Goal: Transaction & Acquisition: Obtain resource

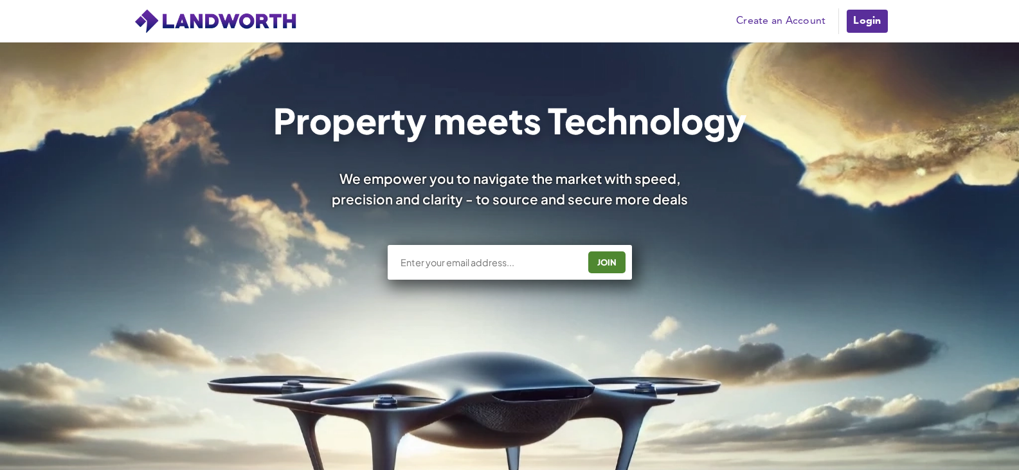
click at [874, 29] on link "Login" at bounding box center [866, 21] width 43 height 26
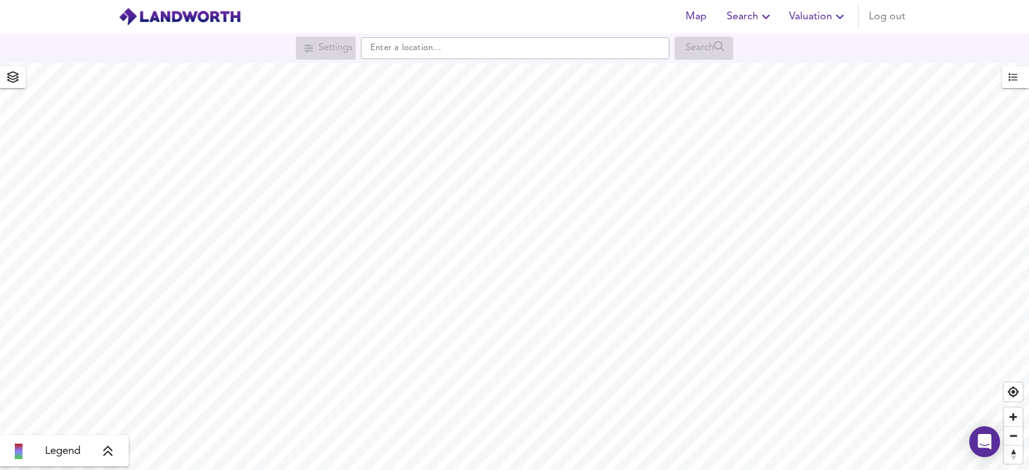
click at [799, 18] on span "Valuation" at bounding box center [818, 17] width 59 height 18
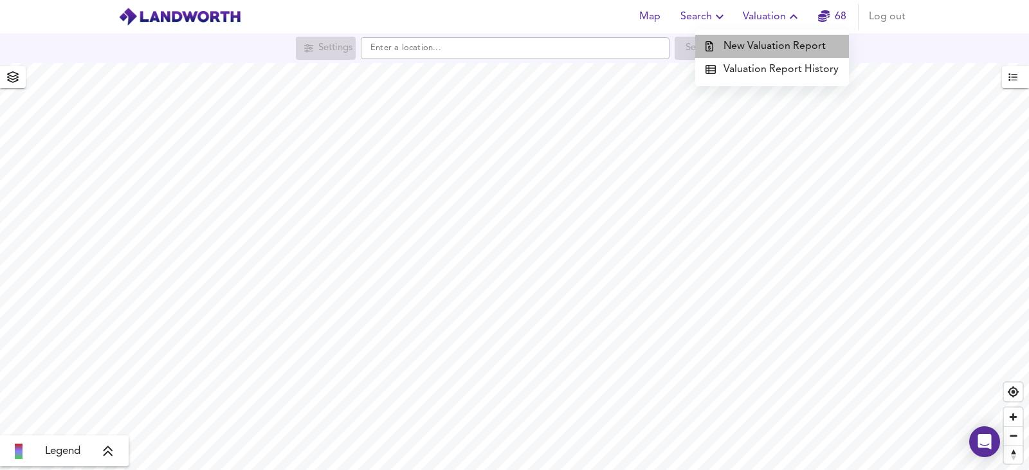
click at [784, 46] on li "New Valuation Report" at bounding box center [772, 46] width 154 height 23
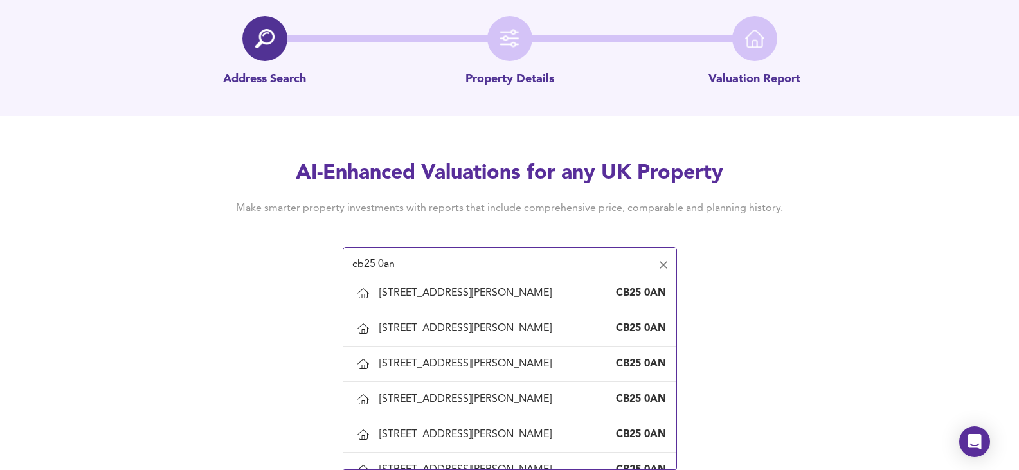
scroll to position [1993, 0]
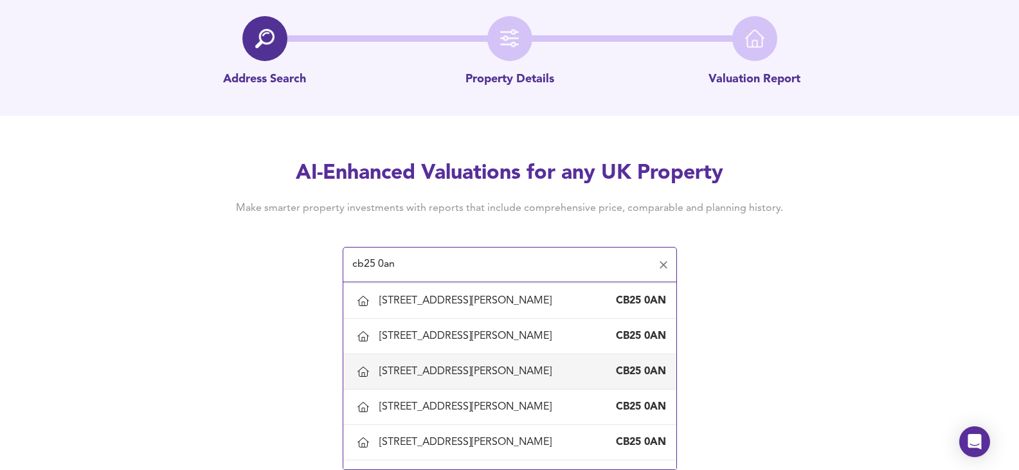
click at [507, 379] on div "[STREET_ADDRESS][PERSON_NAME]" at bounding box center [467, 372] width 177 height 14
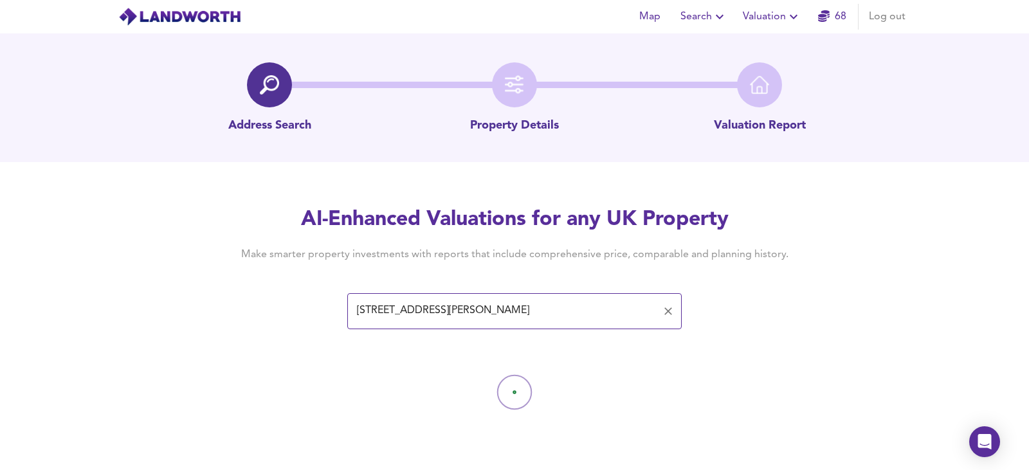
type input "[STREET_ADDRESS][PERSON_NAME]"
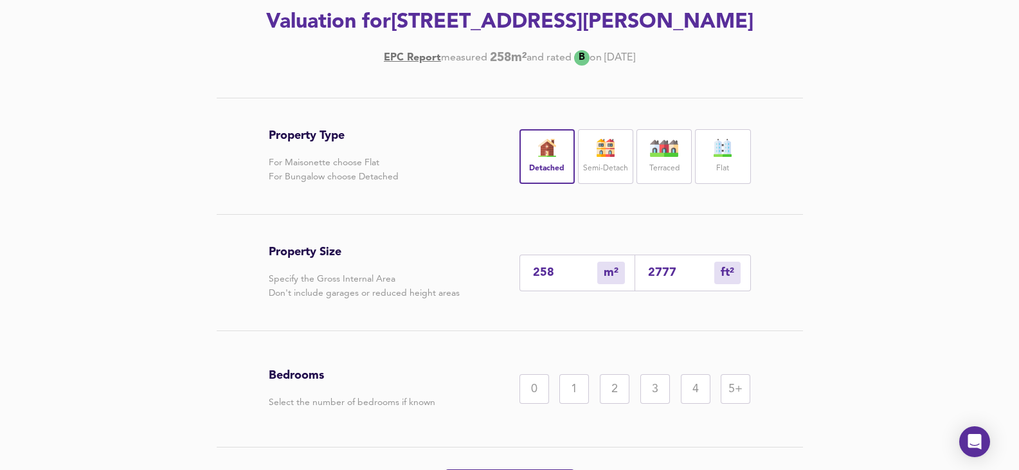
scroll to position [267, 0]
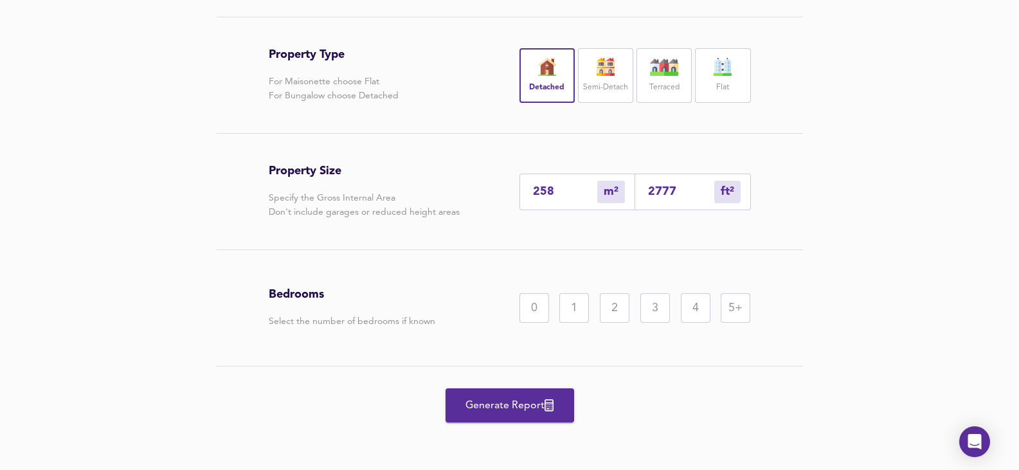
click at [746, 301] on div "5+" at bounding box center [736, 308] width 30 height 30
click at [514, 410] on span "Generate Report" at bounding box center [509, 406] width 103 height 18
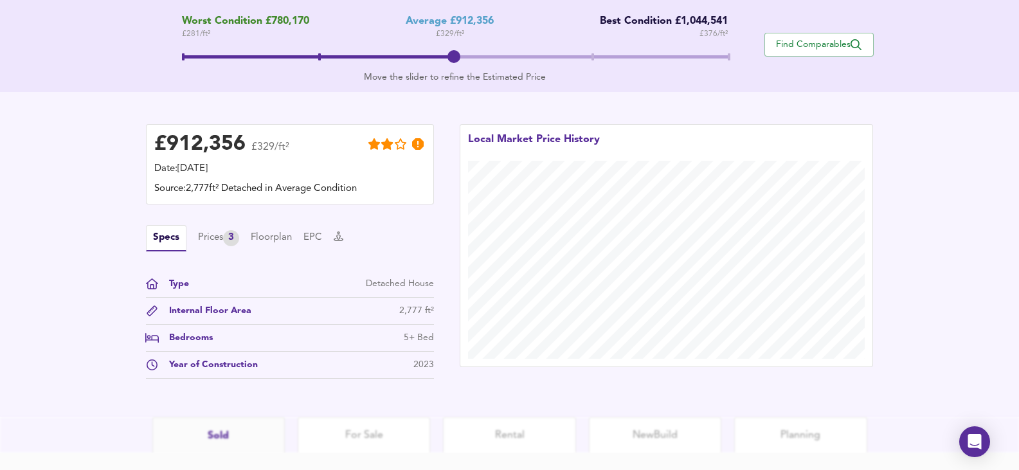
scroll to position [321, 0]
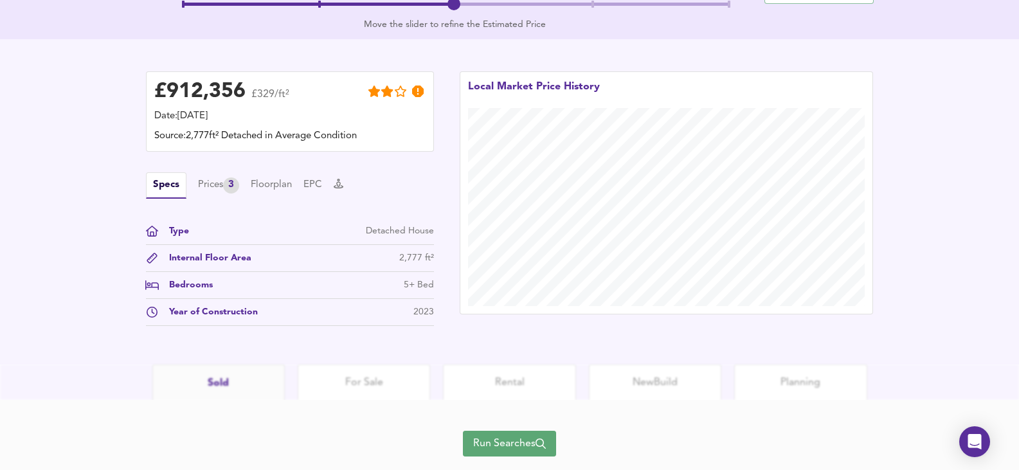
click at [522, 440] on span "Run Searches" at bounding box center [509, 444] width 73 height 18
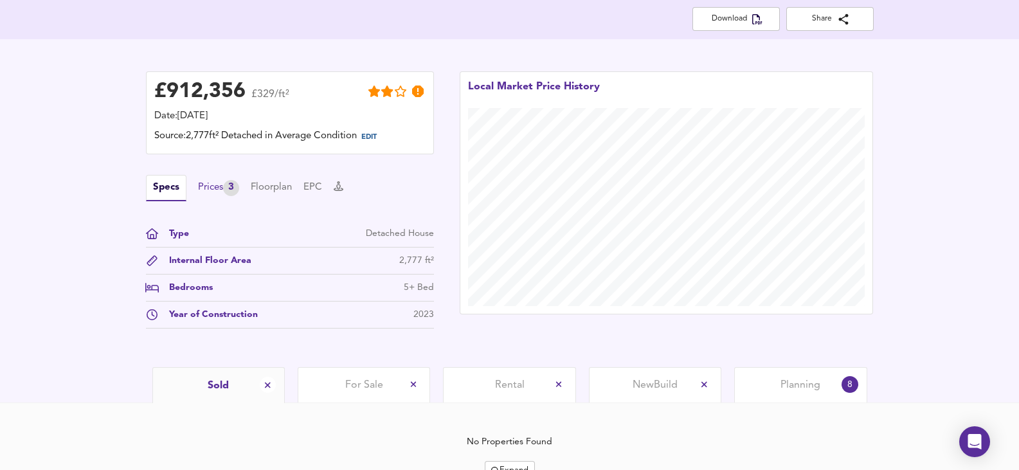
click at [206, 195] on div "Prices 3" at bounding box center [218, 188] width 41 height 16
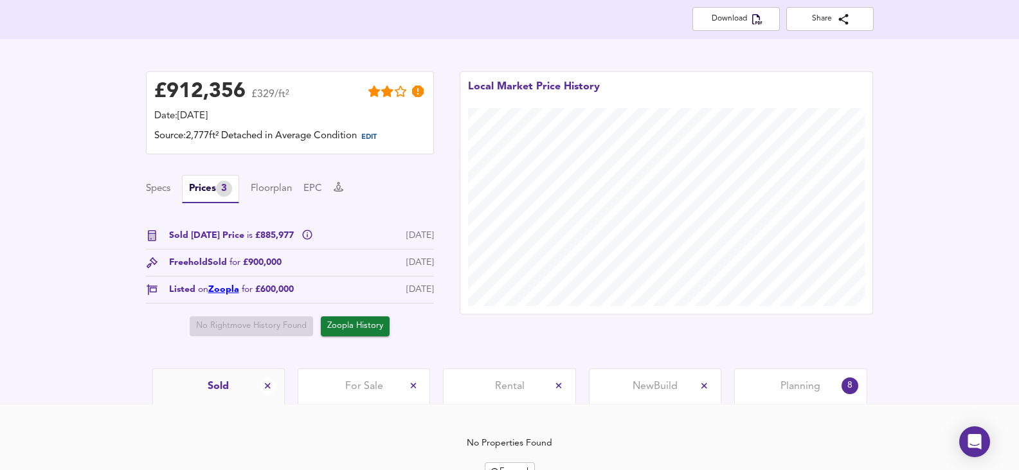
click at [230, 294] on link "Zoopla" at bounding box center [223, 289] width 31 height 9
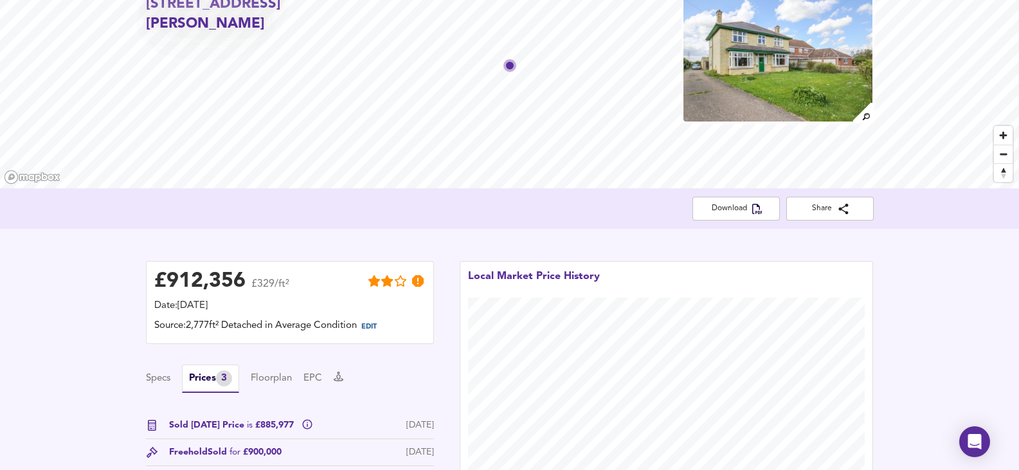
scroll to position [0, 0]
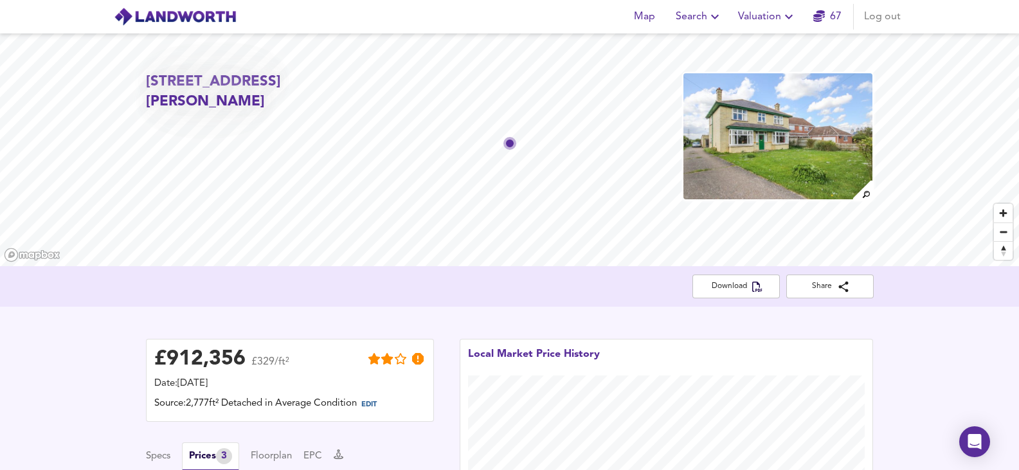
click at [122, 81] on div "58 Swaffham Road, Burwell, Cambridgeshire, CB25 0AN" at bounding box center [509, 149] width 1019 height 233
drag, startPoint x: 147, startPoint y: 84, endPoint x: 324, endPoint y: 100, distance: 178.2
click at [324, 100] on h2 "58 Swaffham Road, Burwell, Cambridgeshire, CB25 0AN" at bounding box center [262, 92] width 233 height 41
click at [316, 107] on h2 "58 Swaffham Road, Burwell, Cambridgeshire, CB25 0AN" at bounding box center [262, 92] width 233 height 41
click at [322, 104] on h2 "58 Swaffham Road, Burwell, Cambridgeshire, CB25 0AN" at bounding box center [262, 92] width 233 height 41
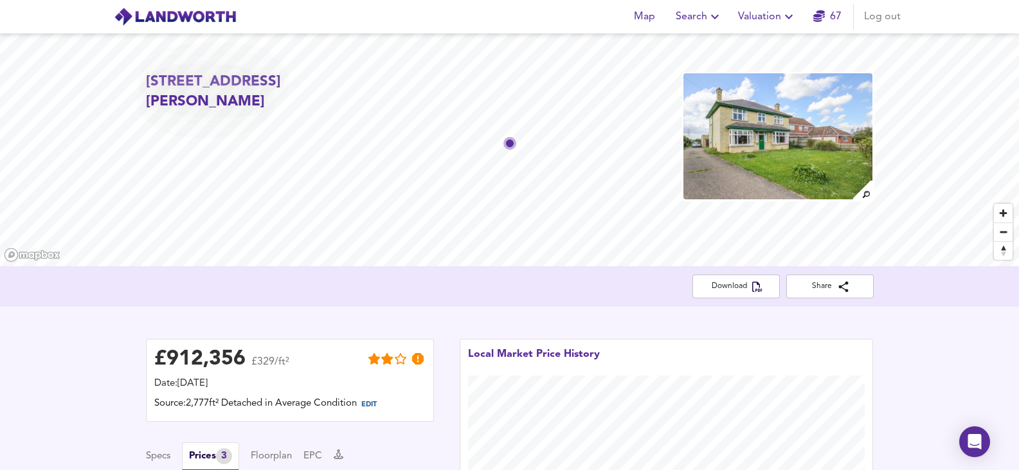
drag, startPoint x: 327, startPoint y: 103, endPoint x: 152, endPoint y: 91, distance: 175.3
click at [152, 91] on h2 "58 Swaffham Road, Burwell, Cambridgeshire, CB25 0AN" at bounding box center [262, 92] width 233 height 41
drag, startPoint x: 148, startPoint y: 88, endPoint x: 337, endPoint y: 105, distance: 189.8
click at [337, 105] on h2 "58 Swaffham Road, Burwell, Cambridgeshire, CB25 0AN" at bounding box center [262, 92] width 233 height 41
copy h2 "58 Swaffham Road, Burwell, Cambridgeshire, CB25 0AN"
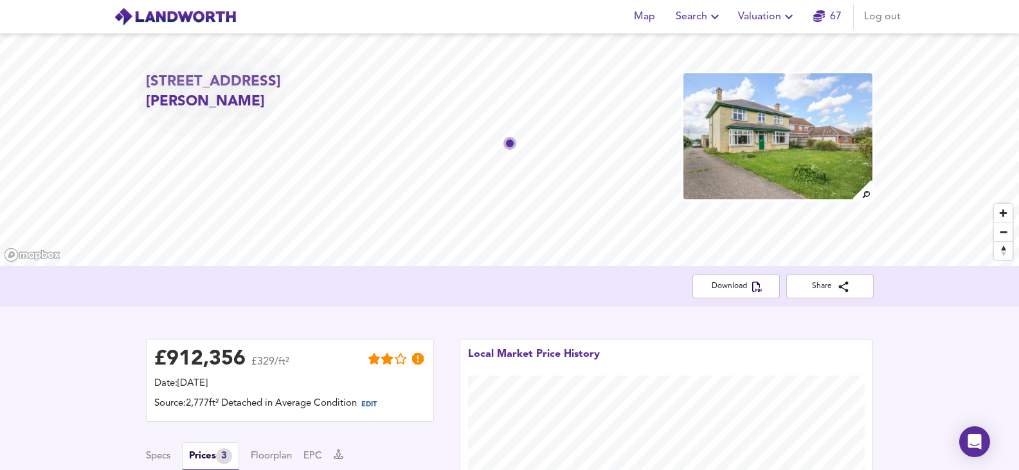
click at [756, 111] on img at bounding box center [778, 136] width 192 height 129
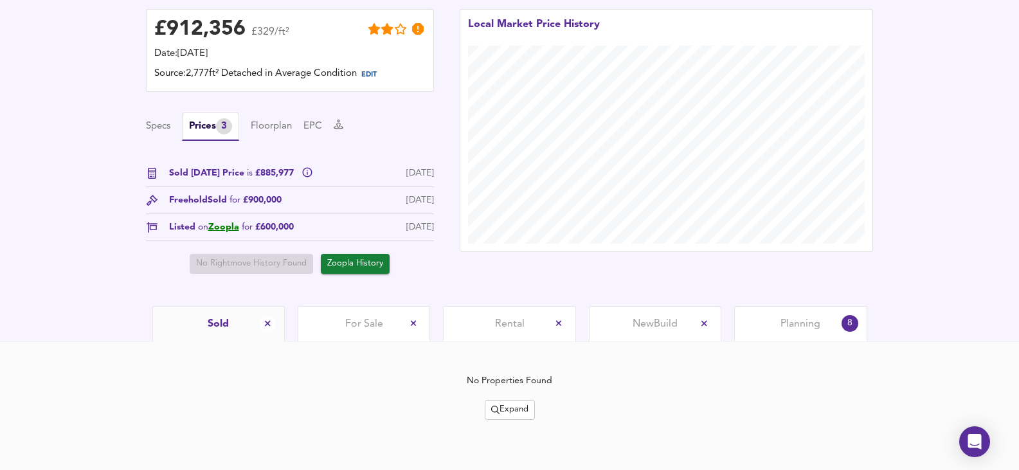
scroll to position [330, 0]
click at [499, 406] on span "Expand" at bounding box center [509, 409] width 37 height 15
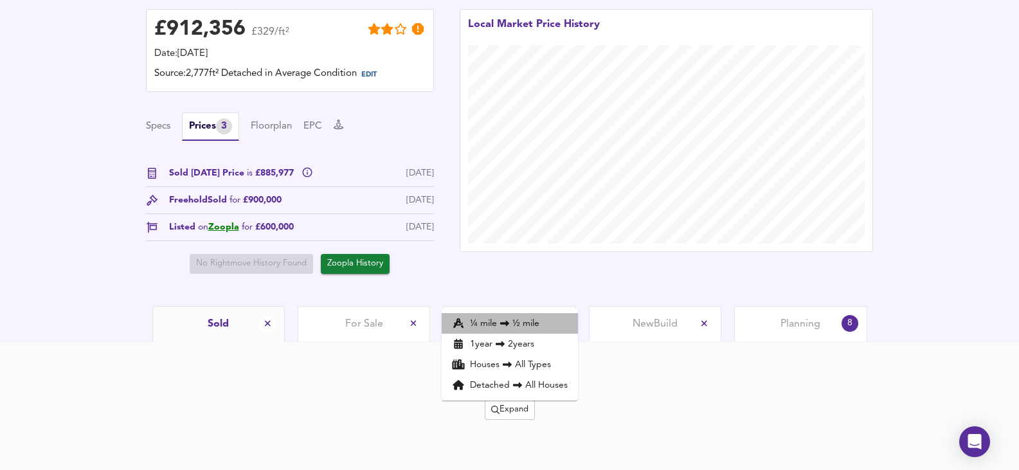
click at [495, 323] on li "¼ mile ½ mile" at bounding box center [510, 323] width 136 height 21
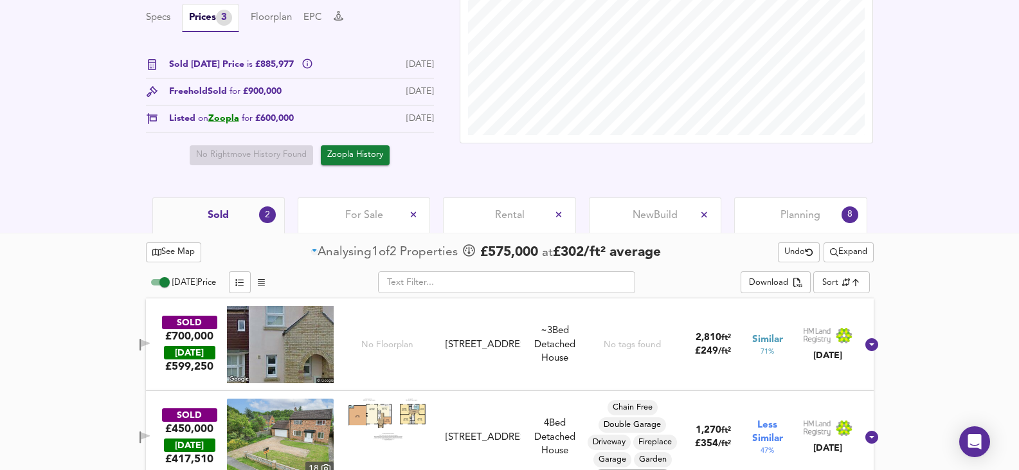
scroll to position [459, 0]
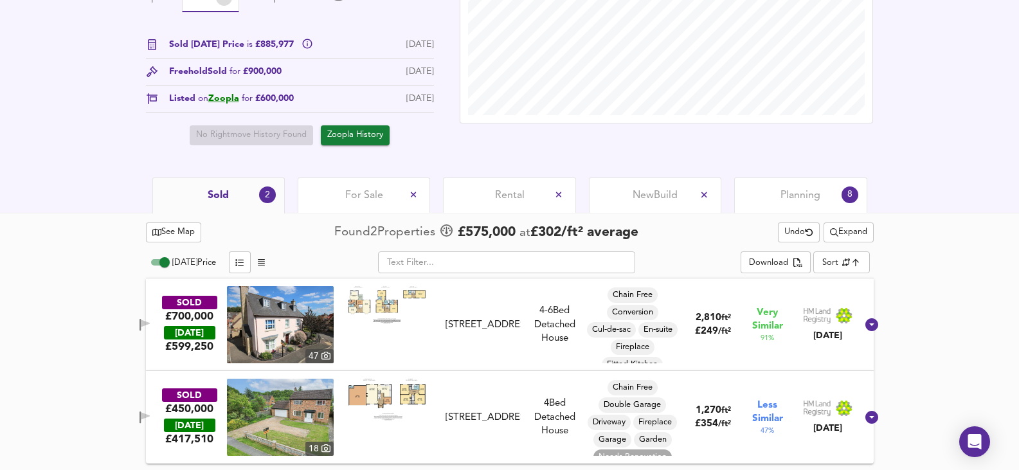
click at [371, 199] on span "For Sale" at bounding box center [364, 195] width 38 height 14
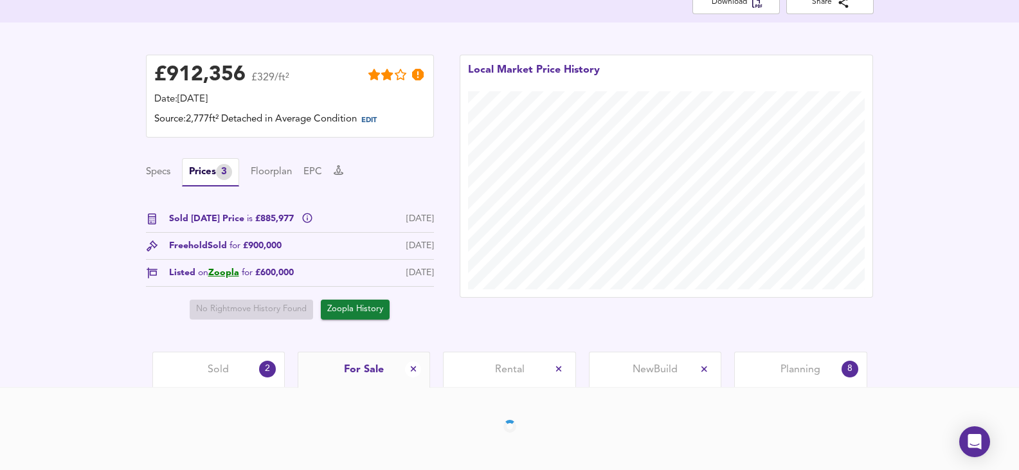
scroll to position [330, 0]
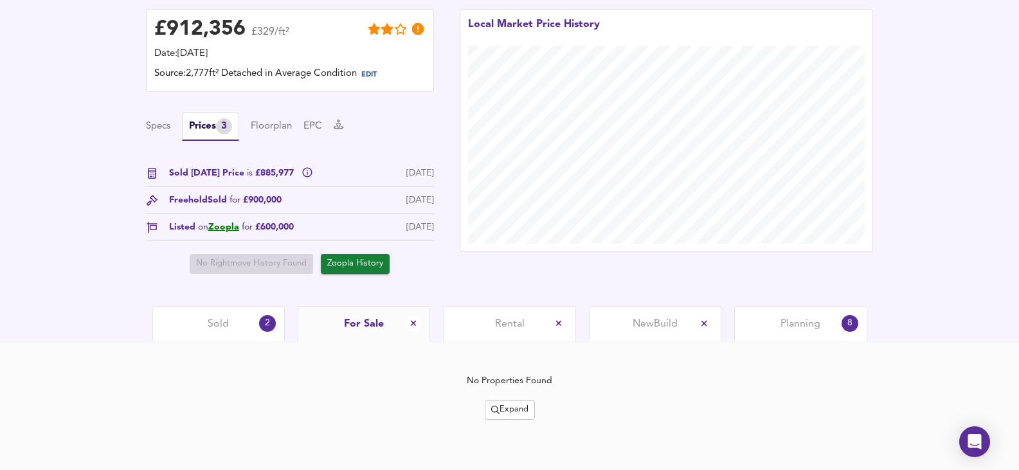
click at [503, 407] on span "Expand" at bounding box center [509, 409] width 37 height 15
click at [505, 349] on li "¼ mile ½ mile" at bounding box center [511, 344] width 130 height 21
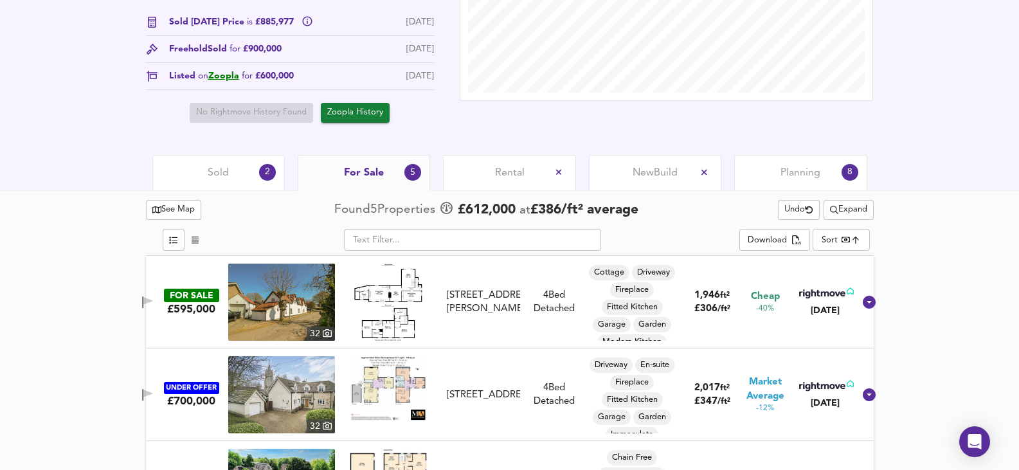
scroll to position [544, 0]
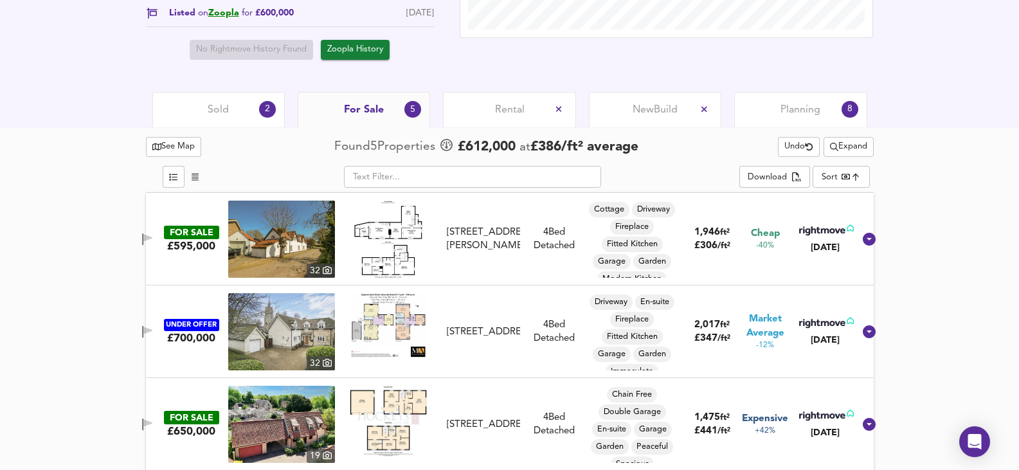
click at [836, 150] on span "Expand" at bounding box center [848, 147] width 37 height 15
click at [836, 175] on li "½ mile 1 mile" at bounding box center [847, 173] width 130 height 21
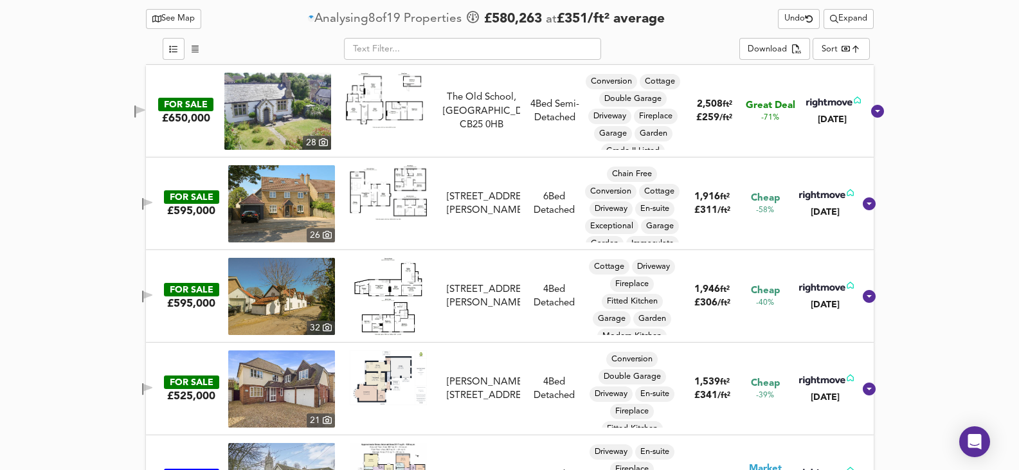
scroll to position [672, 0]
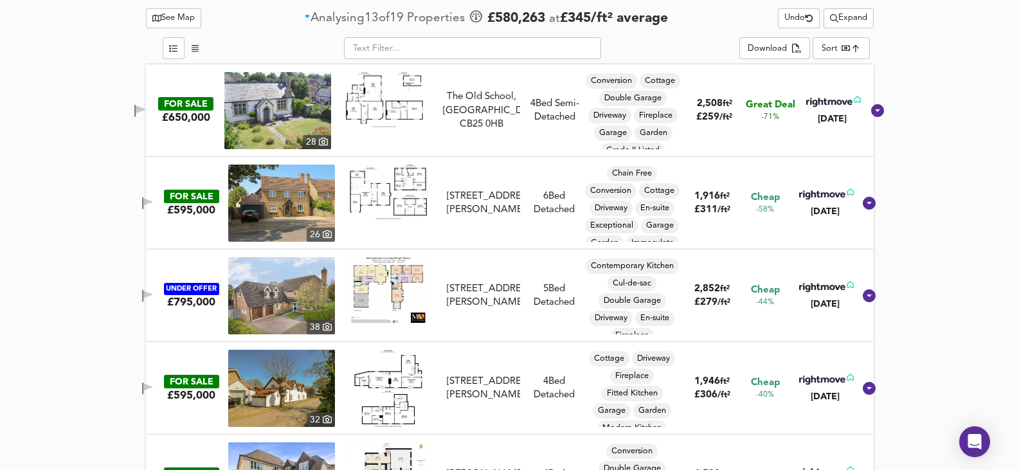
click at [274, 300] on img at bounding box center [281, 295] width 107 height 77
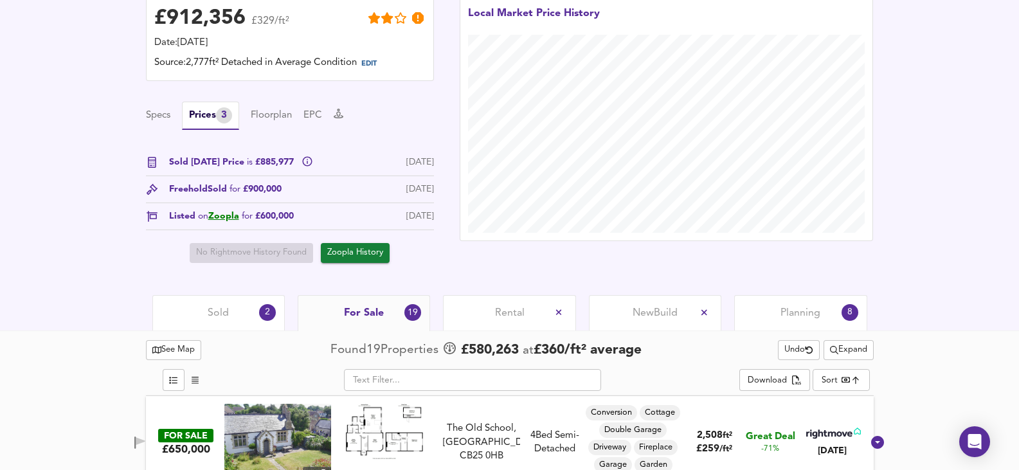
scroll to position [0, 0]
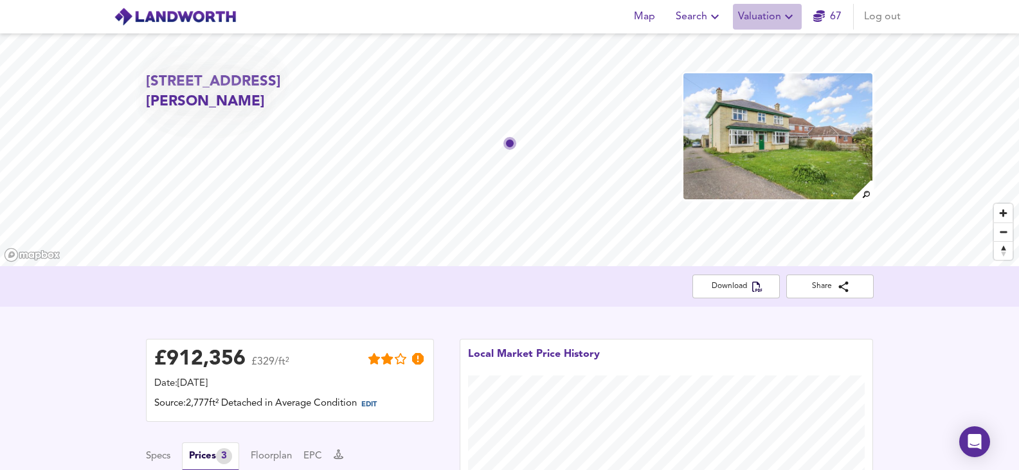
click at [793, 18] on icon "button" at bounding box center [788, 16] width 15 height 15
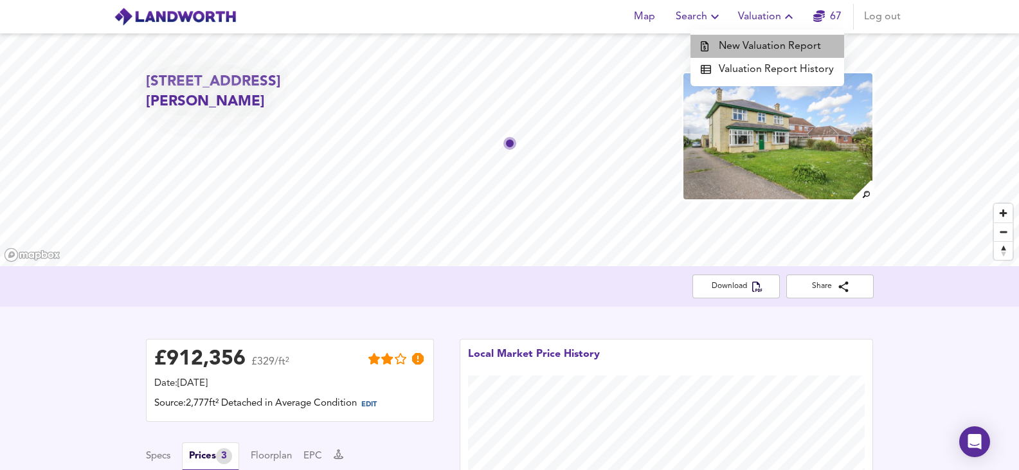
click at [784, 39] on li "New Valuation Report" at bounding box center [767, 46] width 154 height 23
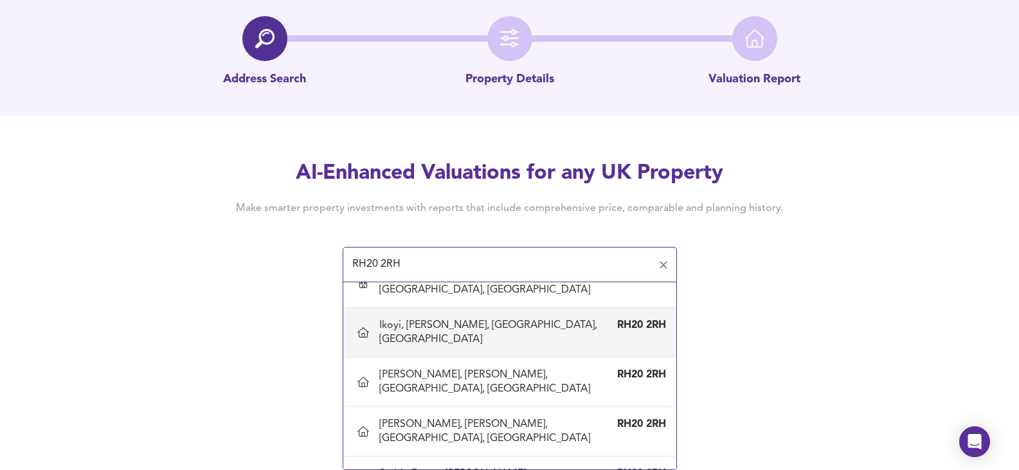
scroll to position [393, 0]
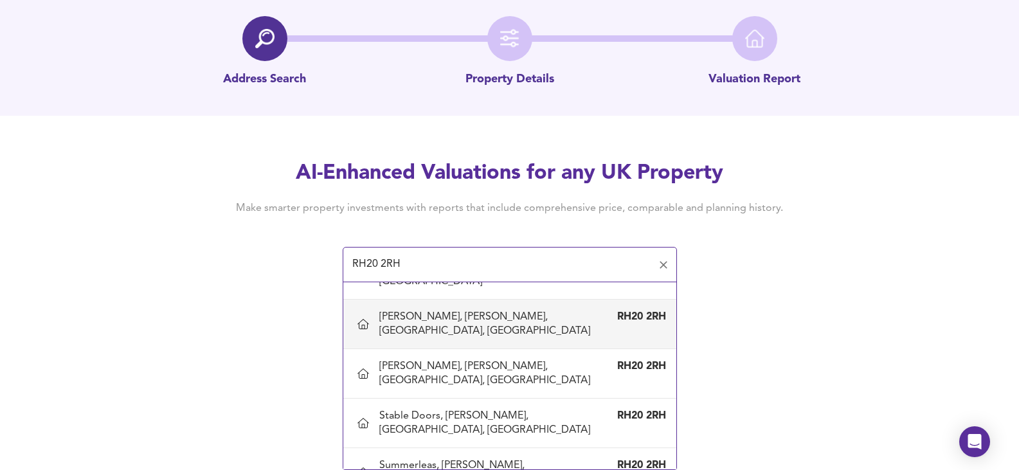
click at [478, 310] on div "Little Hayden, Bower Lane, West Chiltington, West Sussex" at bounding box center [496, 324] width 235 height 28
type input "Little Hayden, Bower Lane, West Chiltington, West Sussex"
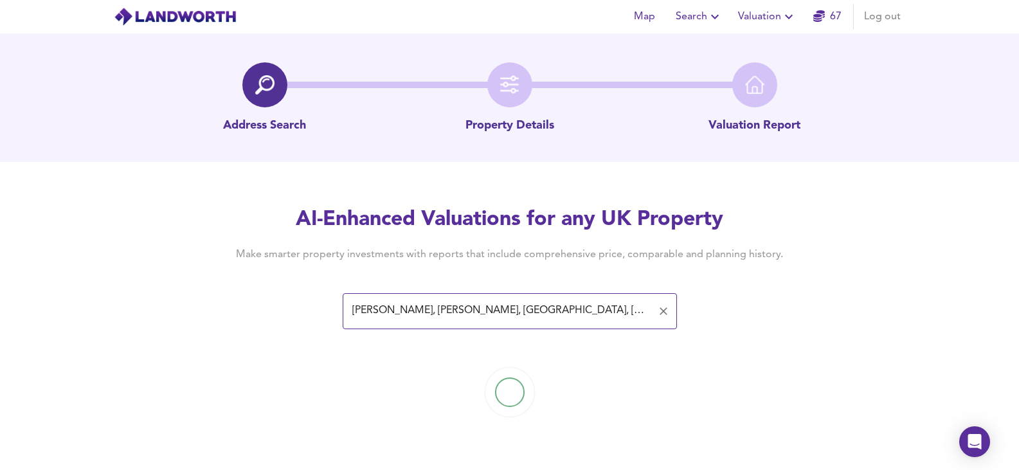
scroll to position [0, 0]
